Goal: Task Accomplishment & Management: Manage account settings

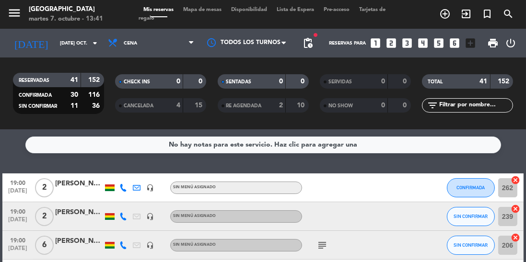
scroll to position [26, 0]
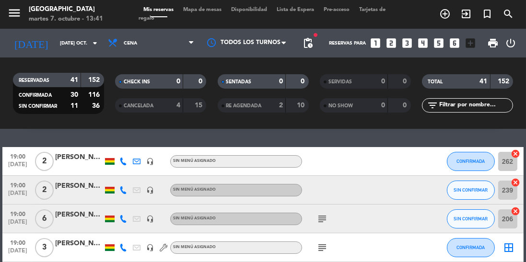
click at [121, 188] on icon at bounding box center [123, 190] width 8 height 8
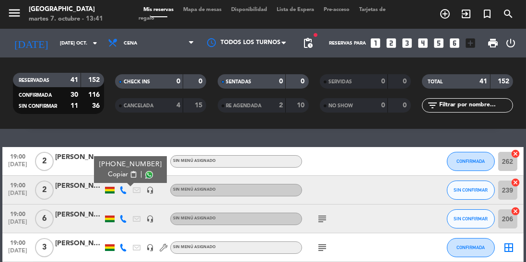
click at [145, 174] on span at bounding box center [149, 175] width 8 height 8
click at [122, 219] on icon at bounding box center [123, 219] width 8 height 8
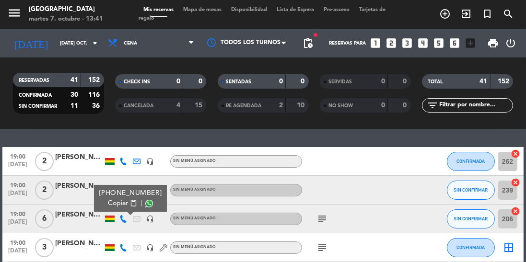
click at [145, 203] on span at bounding box center [149, 204] width 8 height 8
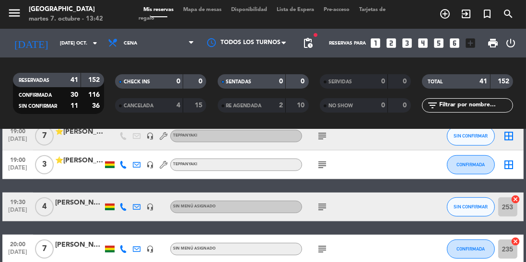
scroll to position [600, 0]
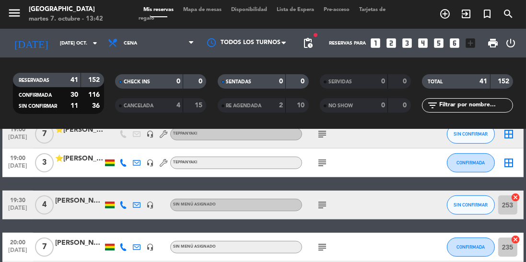
click at [123, 206] on icon at bounding box center [123, 205] width 8 height 8
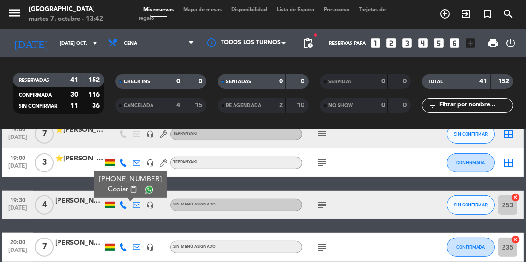
click at [145, 190] on span at bounding box center [149, 190] width 8 height 8
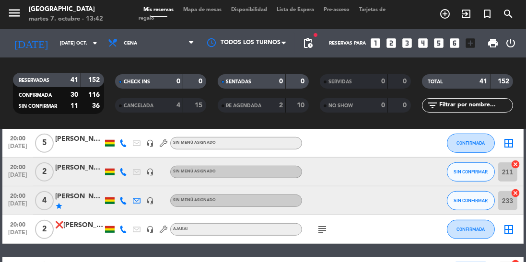
scroll to position [770, 0]
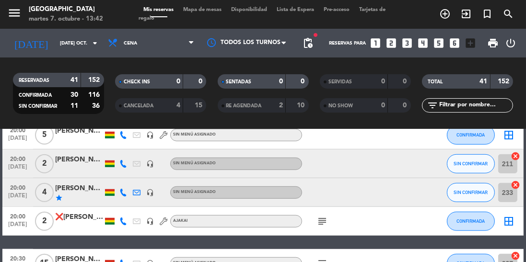
click at [124, 162] on icon at bounding box center [123, 164] width 8 height 8
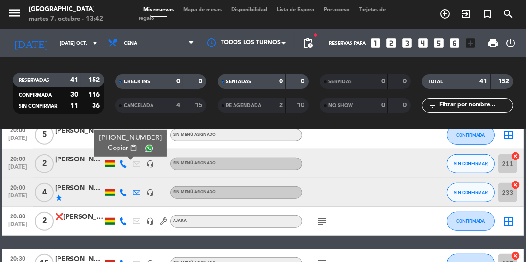
click at [145, 146] on span at bounding box center [149, 149] width 8 height 8
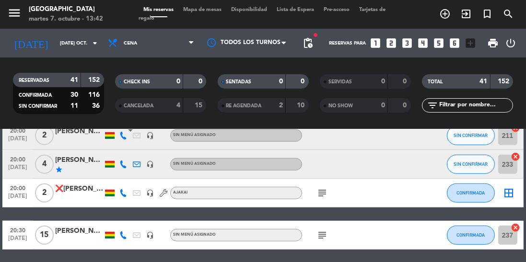
scroll to position [799, 0]
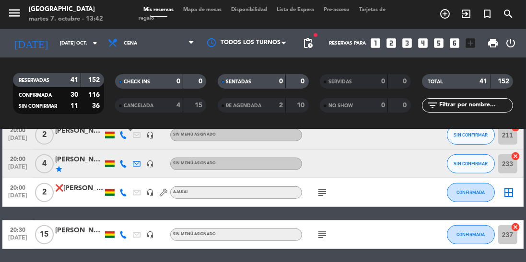
click at [123, 163] on icon at bounding box center [123, 164] width 8 height 8
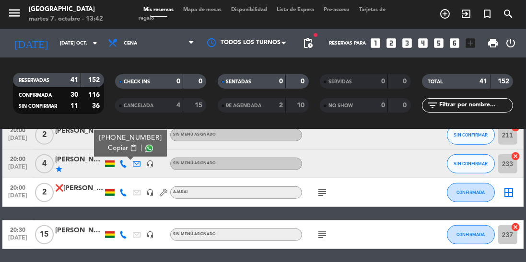
click at [145, 146] on span at bounding box center [149, 149] width 8 height 8
click at [323, 194] on icon "subject" at bounding box center [322, 193] width 12 height 12
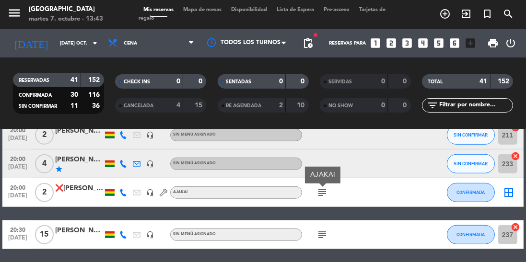
scroll to position [849, 0]
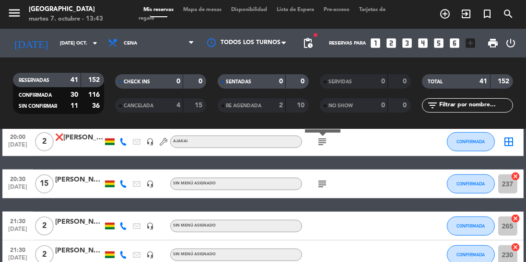
click at [324, 179] on icon "subject" at bounding box center [322, 184] width 12 height 12
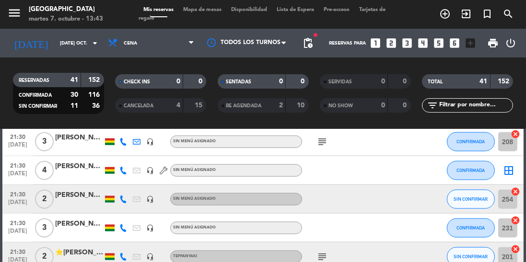
scroll to position [1146, 0]
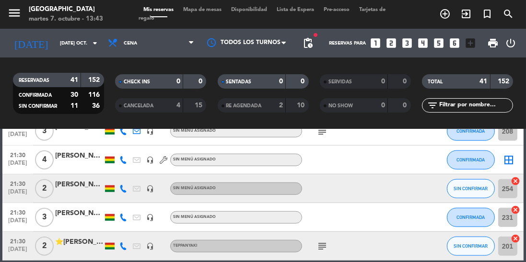
click at [123, 187] on icon at bounding box center [123, 189] width 8 height 8
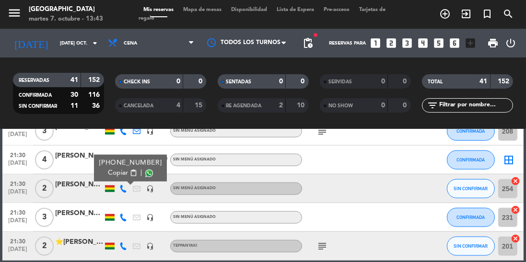
click at [145, 172] on span at bounding box center [149, 174] width 8 height 8
click at [121, 247] on icon at bounding box center [123, 247] width 8 height 8
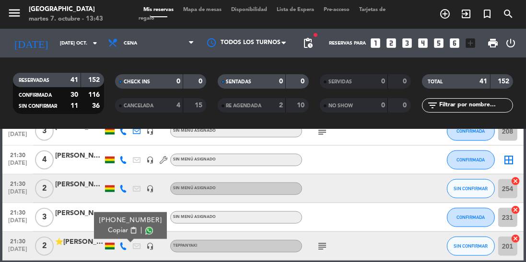
click at [145, 230] on span at bounding box center [149, 231] width 8 height 8
click at [72, 194] on div at bounding box center [79, 194] width 48 height 8
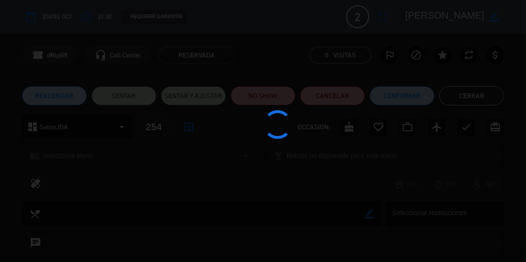
scroll to position [1089, 0]
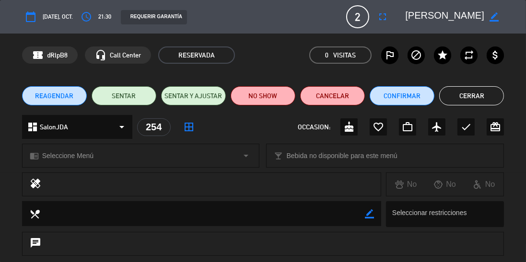
click at [465, 87] on button "Cerrar" at bounding box center [471, 95] width 65 height 19
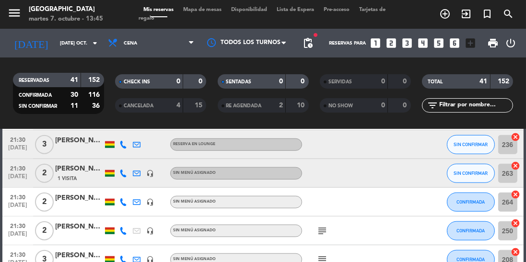
scroll to position [1016, 0]
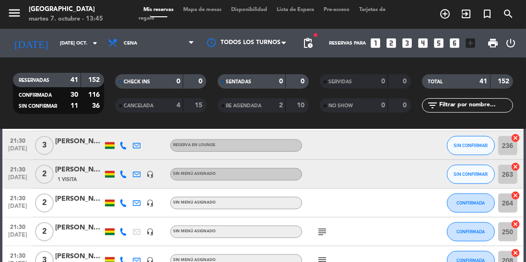
click at [123, 175] on icon at bounding box center [123, 175] width 8 height 8
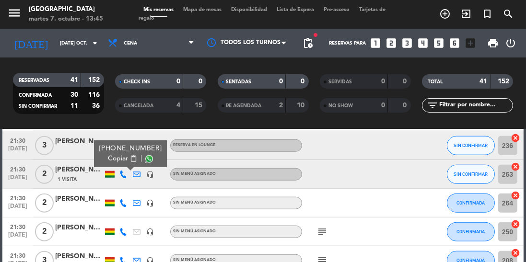
click at [146, 160] on span at bounding box center [149, 159] width 8 height 8
click at [394, 179] on div at bounding box center [396, 174] width 26 height 28
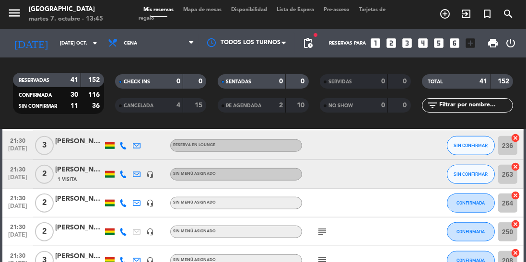
click at [123, 145] on icon at bounding box center [123, 146] width 8 height 8
click at [145, 130] on span at bounding box center [149, 131] width 8 height 8
